Goal: Book appointment/travel/reservation

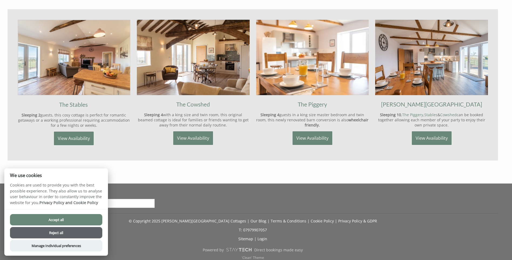
scroll to position [444, 0]
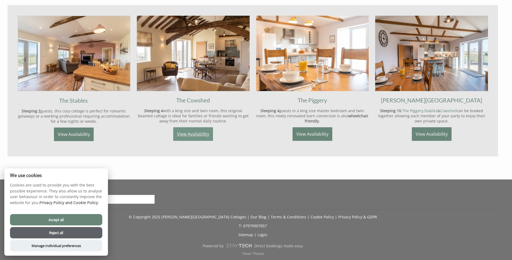
click at [197, 133] on link "View Availability" at bounding box center [193, 134] width 40 height 14
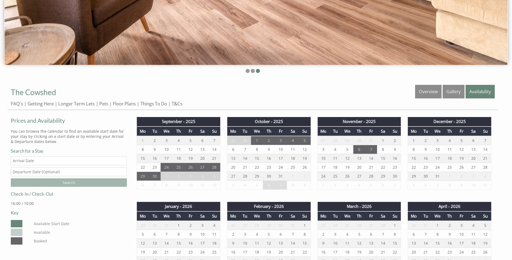
scroll to position [189, 0]
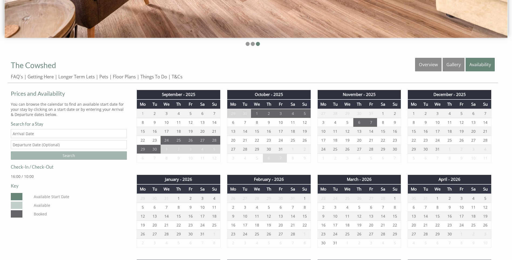
click at [68, 135] on input "Date" at bounding box center [69, 133] width 116 height 9
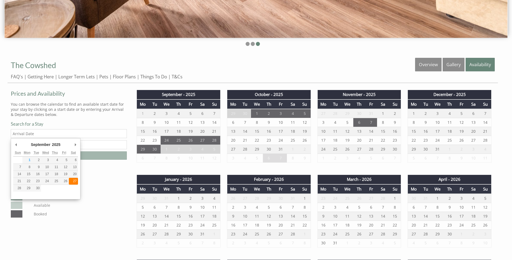
type input "[DATE]"
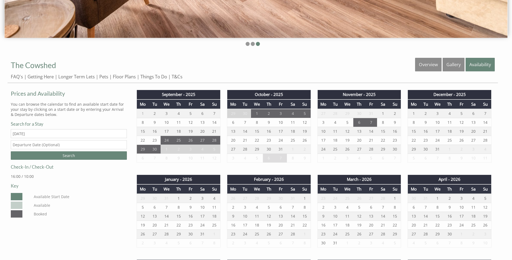
click at [67, 143] on input "text" at bounding box center [69, 144] width 116 height 9
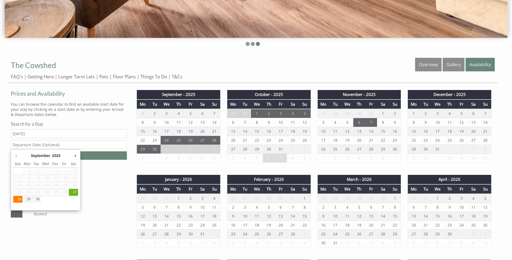
type input "[DATE]"
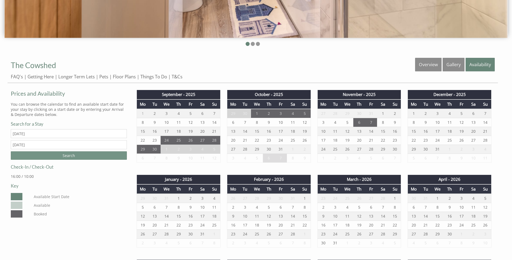
click at [70, 156] on input "Search" at bounding box center [69, 155] width 116 height 8
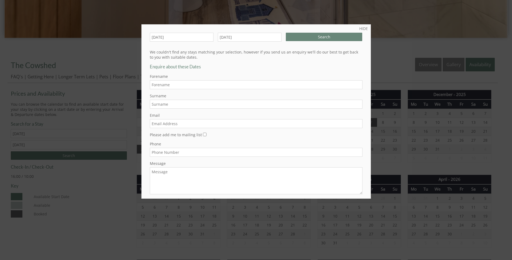
click at [164, 85] on input "Forename" at bounding box center [256, 84] width 213 height 9
type input "[PERSON_NAME]"
type input "Weston"
type input "[EMAIL_ADDRESS][DOMAIN_NAME]"
type input "07887994607"
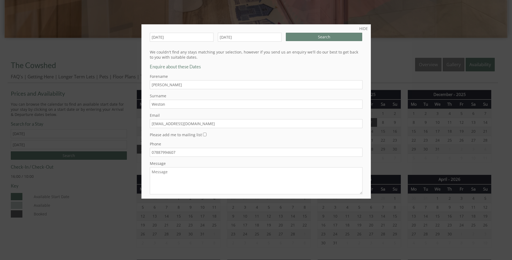
click at [175, 174] on textarea "Message" at bounding box center [256, 180] width 213 height 27
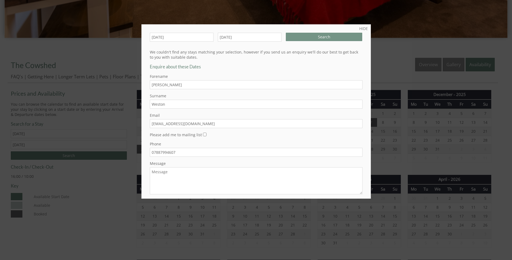
click at [315, 36] on input "Search" at bounding box center [324, 37] width 77 height 8
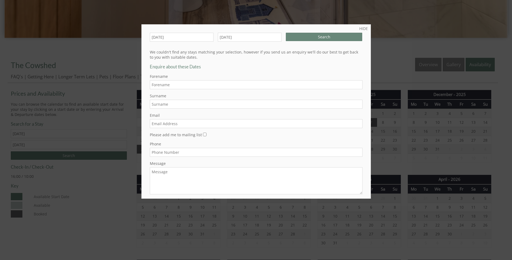
scroll to position [444, 0]
